Goal: Communication & Community: Answer question/provide support

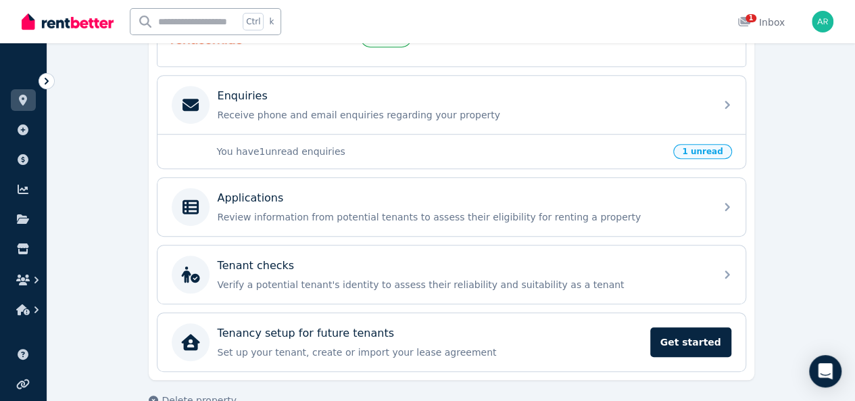
scroll to position [410, 0]
click at [381, 151] on p "You have 1 unread enquiries" at bounding box center [441, 151] width 449 height 14
click at [704, 149] on span "1 unread" at bounding box center [702, 150] width 58 height 15
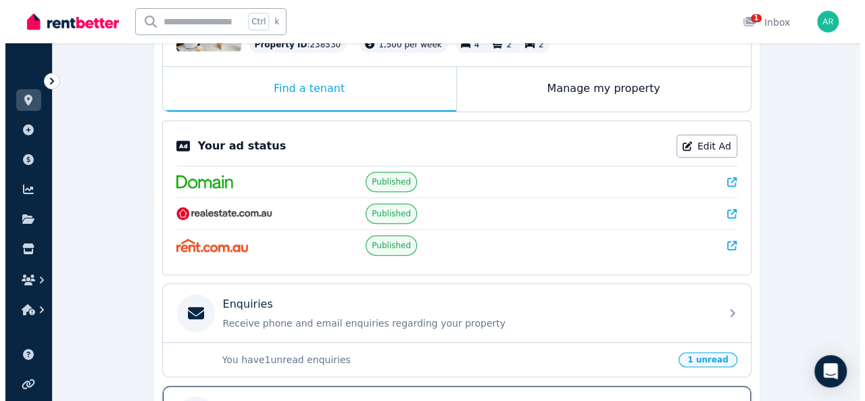
scroll to position [0, 0]
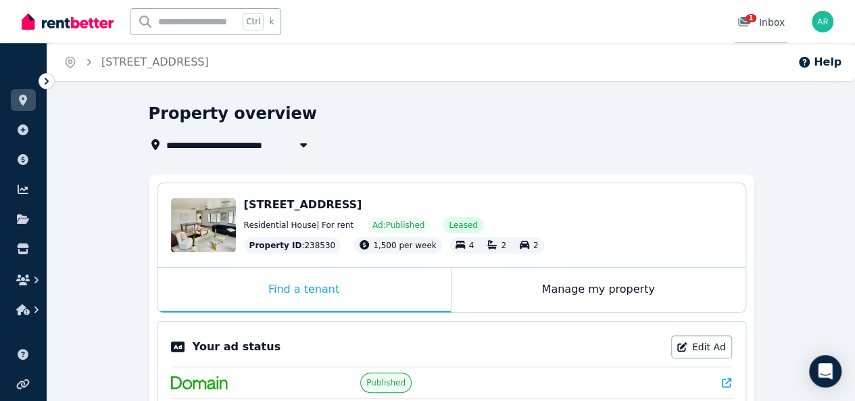
click at [771, 20] on div "1 Inbox" at bounding box center [760, 23] width 47 height 14
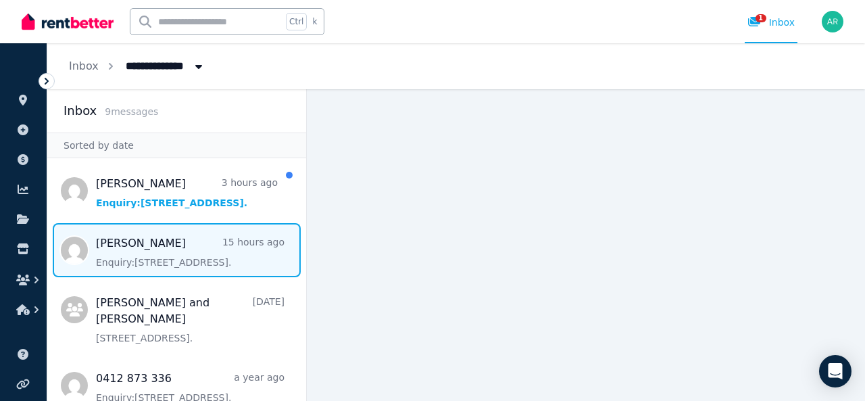
click at [222, 272] on span "Message list" at bounding box center [176, 250] width 259 height 54
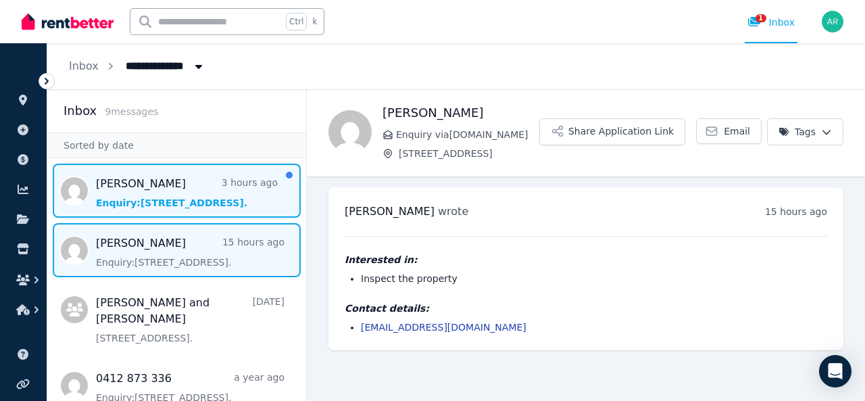
click at [178, 205] on span "Message list" at bounding box center [176, 191] width 259 height 54
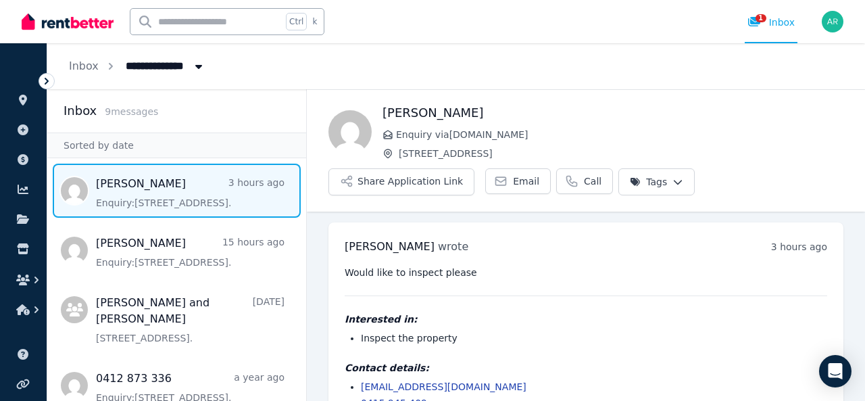
scroll to position [35, 0]
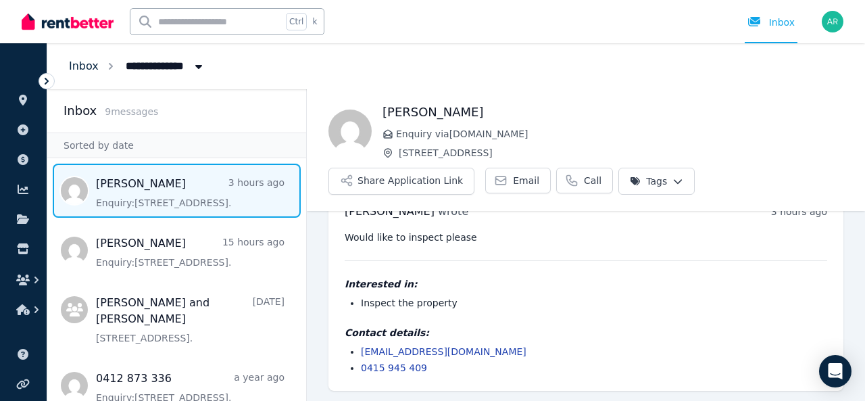
click at [89, 63] on link "Inbox" at bounding box center [84, 65] width 30 height 13
